Goal: Information Seeking & Learning: Learn about a topic

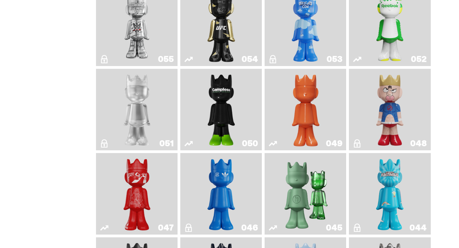
scroll to position [152, 0]
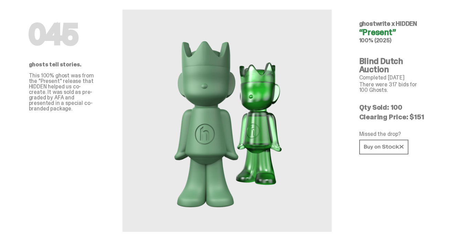
scroll to position [19, 0]
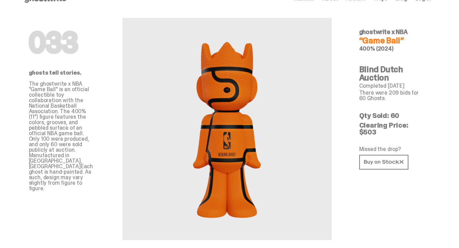
scroll to position [14, 0]
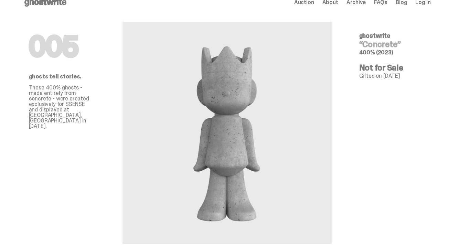
scroll to position [12, 0]
